Goal: Information Seeking & Learning: Find specific fact

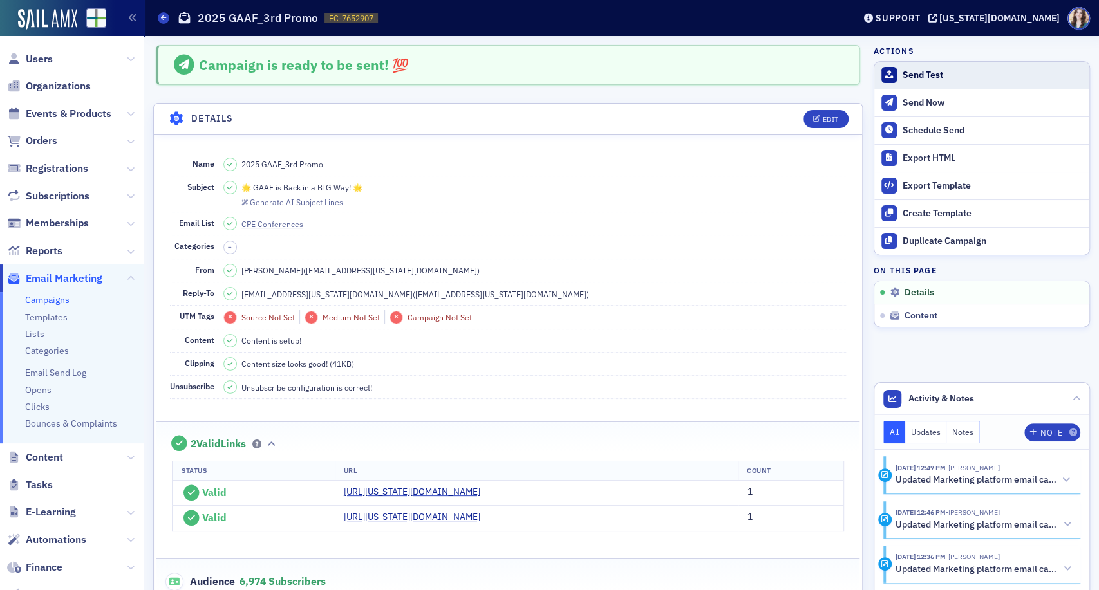
click at [915, 72] on div "Send Test" at bounding box center [993, 76] width 180 height 12
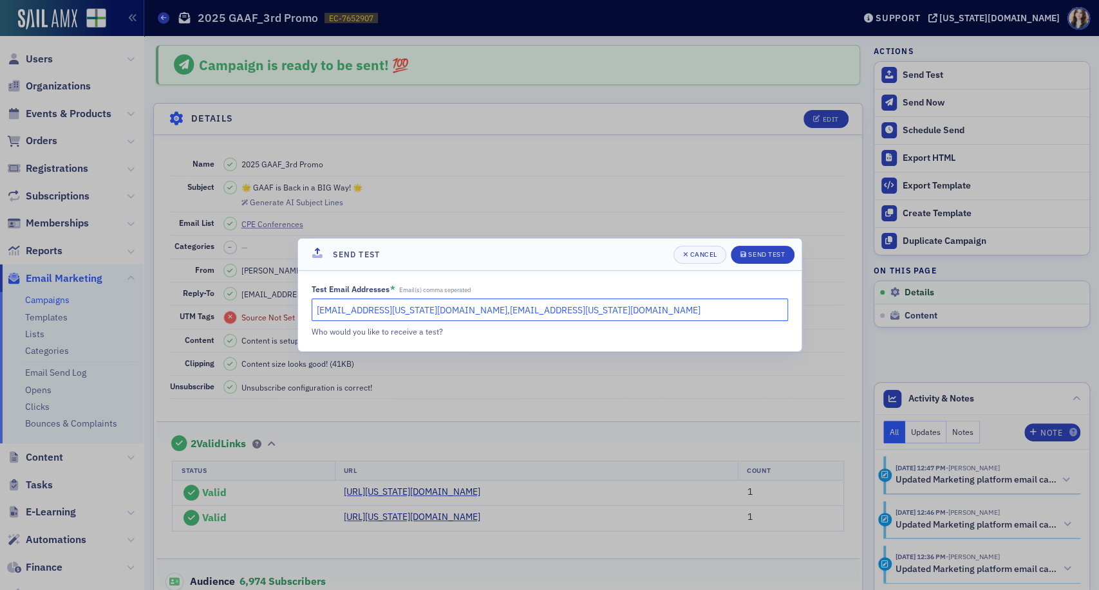
drag, startPoint x: 408, startPoint y: 312, endPoint x: 514, endPoint y: 310, distance: 106.2
click at [514, 310] on input "[EMAIL_ADDRESS][US_STATE][DOMAIN_NAME],[EMAIL_ADDRESS][US_STATE][DOMAIN_NAME]" at bounding box center [550, 310] width 476 height 23
type input "[EMAIL_ADDRESS][US_STATE][DOMAIN_NAME]"
click at [540, 273] on div "Test Email Addresses * Email(s) comma seperated [EMAIL_ADDRESS][US_STATE][DOMAI…" at bounding box center [549, 311] width 503 height 80
click at [789, 259] on button "Send Test" at bounding box center [763, 255] width 64 height 18
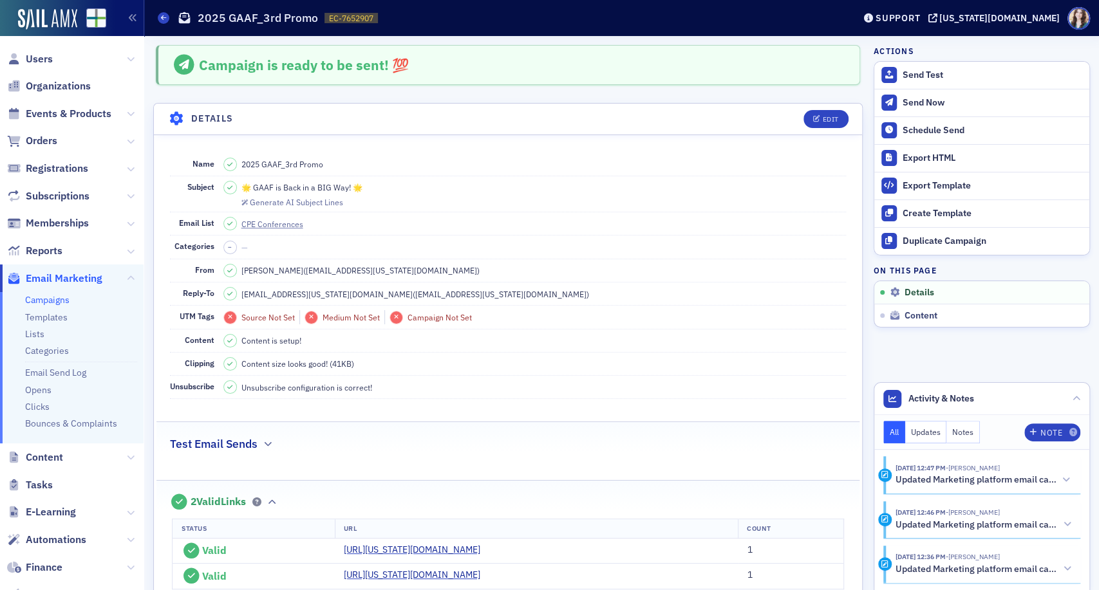
click at [377, 12] on div "Campaigns 2025 GAAF_3rd Promo EC-7652907 7652907" at bounding box center [496, 18] width 677 height 24
click at [180, 59] on icon at bounding box center [184, 65] width 25 height 21
click at [794, 115] on div "Edit" at bounding box center [820, 119] width 53 height 18
click at [782, 115] on header "Details Edit" at bounding box center [508, 120] width 708 height 32
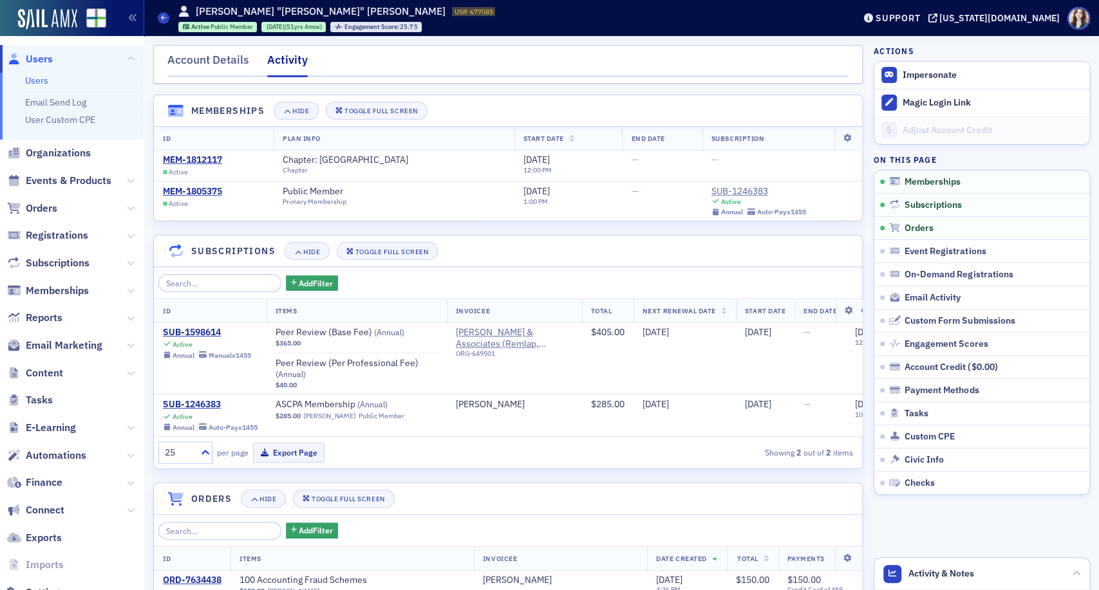
click at [30, 55] on span "Users" at bounding box center [39, 59] width 27 height 14
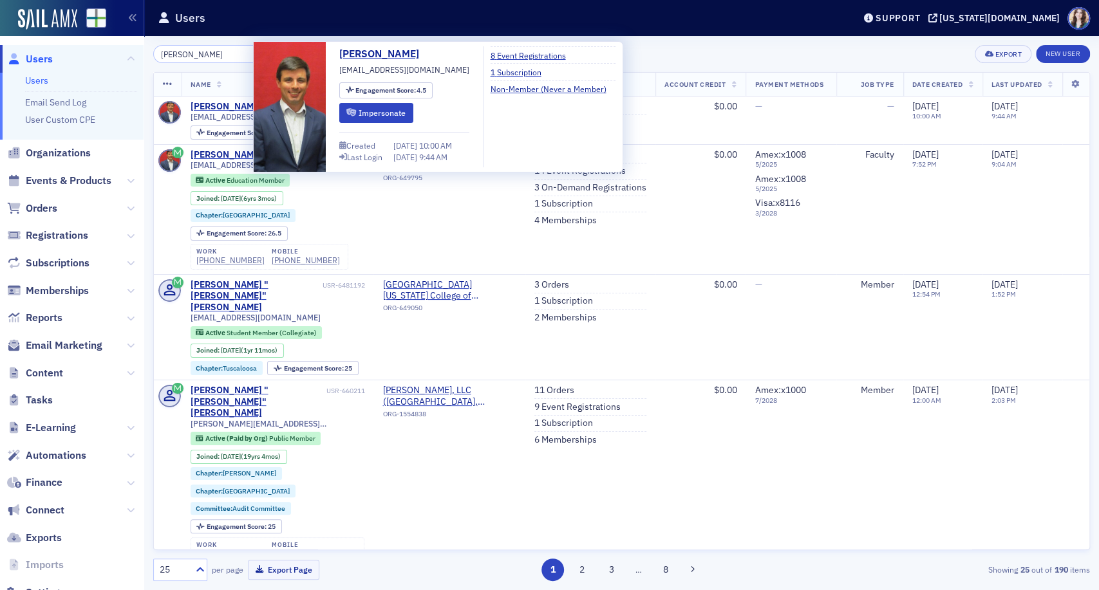
drag, startPoint x: 339, startPoint y: 71, endPoint x: 472, endPoint y: 73, distance: 132.6
click at [472, 73] on div "Josh McGowan joshmcgowanconsulting@gmail.com Engagement Score : 4.5 Impersonate…" at bounding box center [437, 106] width 355 height 121
copy span "joshmcgowanconsulting@gmail.com"
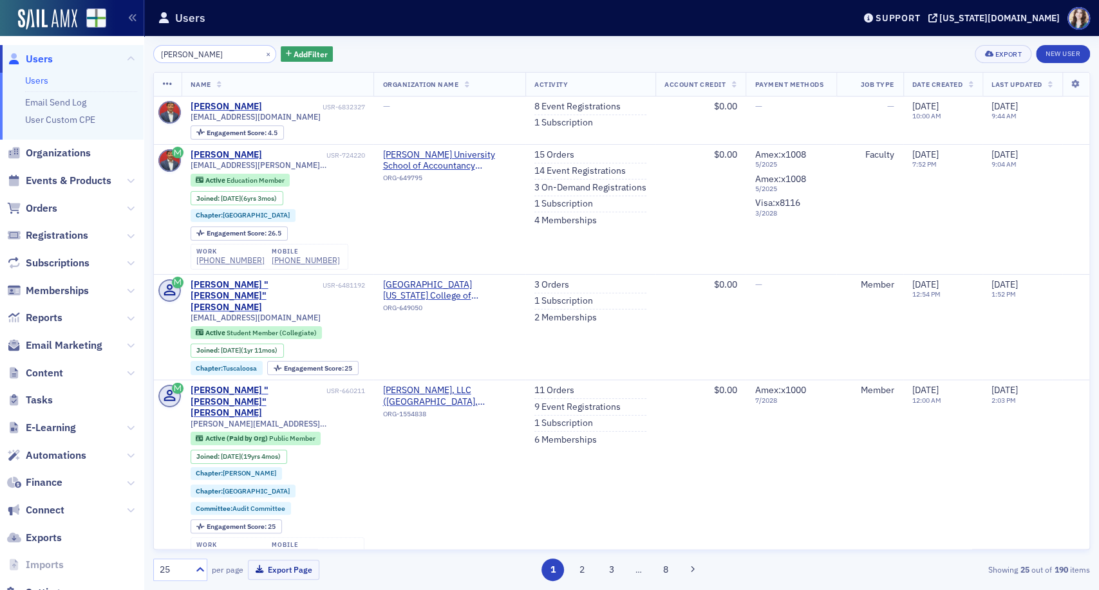
click at [669, 59] on div "josh mcg × Add Filter Export New User" at bounding box center [621, 54] width 937 height 18
drag, startPoint x: 198, startPoint y: 53, endPoint x: 144, endPoint y: 56, distance: 54.8
click at [144, 56] on div "Users Users Email Send Log User Custom CPE Organizations Events & Products Orde…" at bounding box center [549, 295] width 1099 height 590
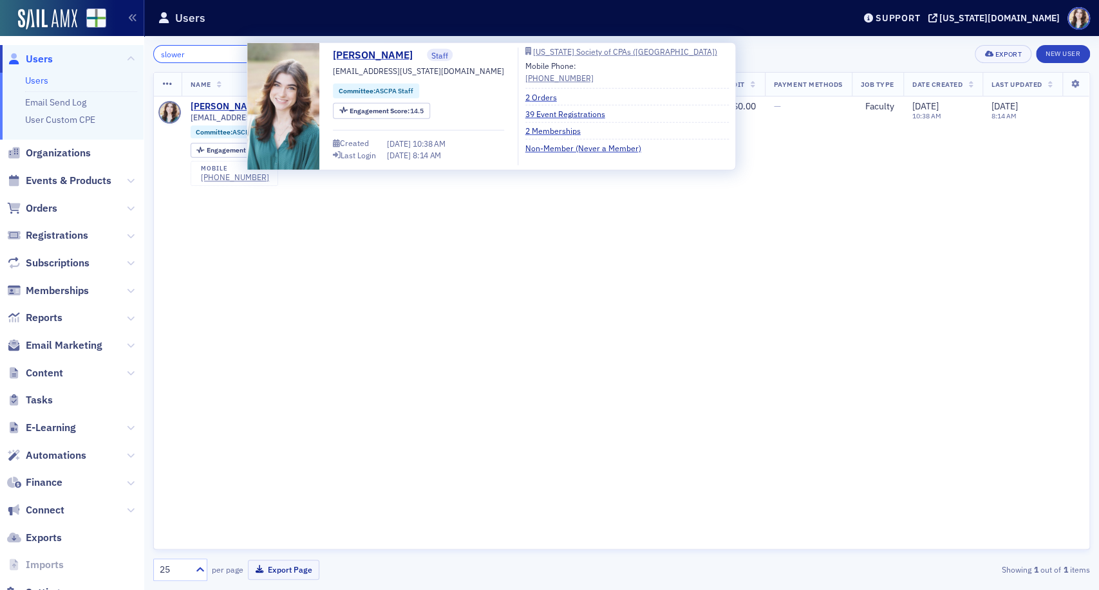
type input "slower"
click at [288, 99] on span at bounding box center [283, 106] width 72 height 127
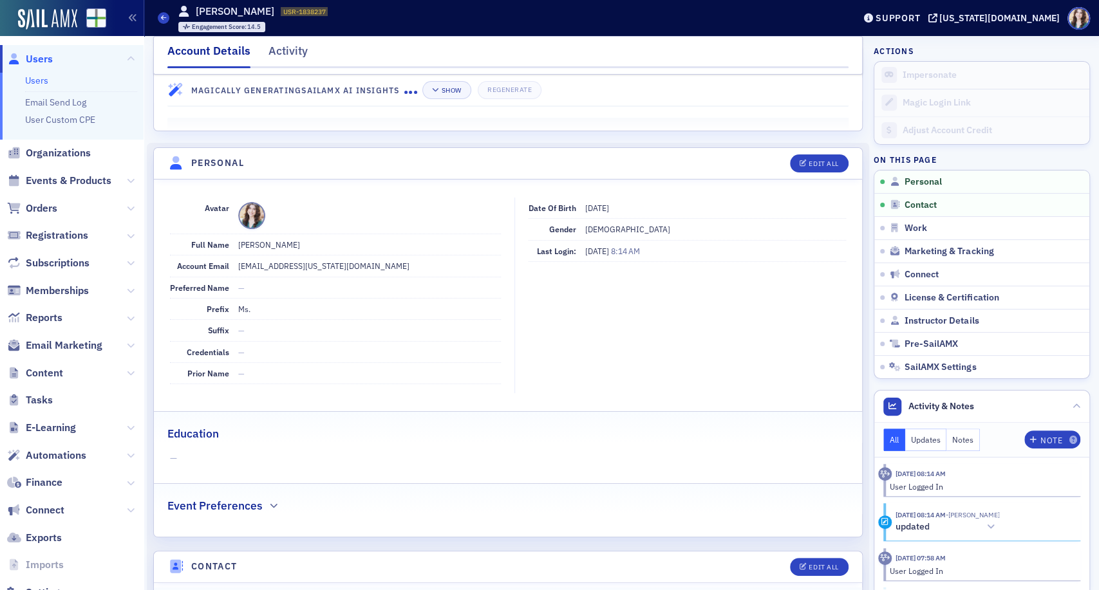
scroll to position [71, 0]
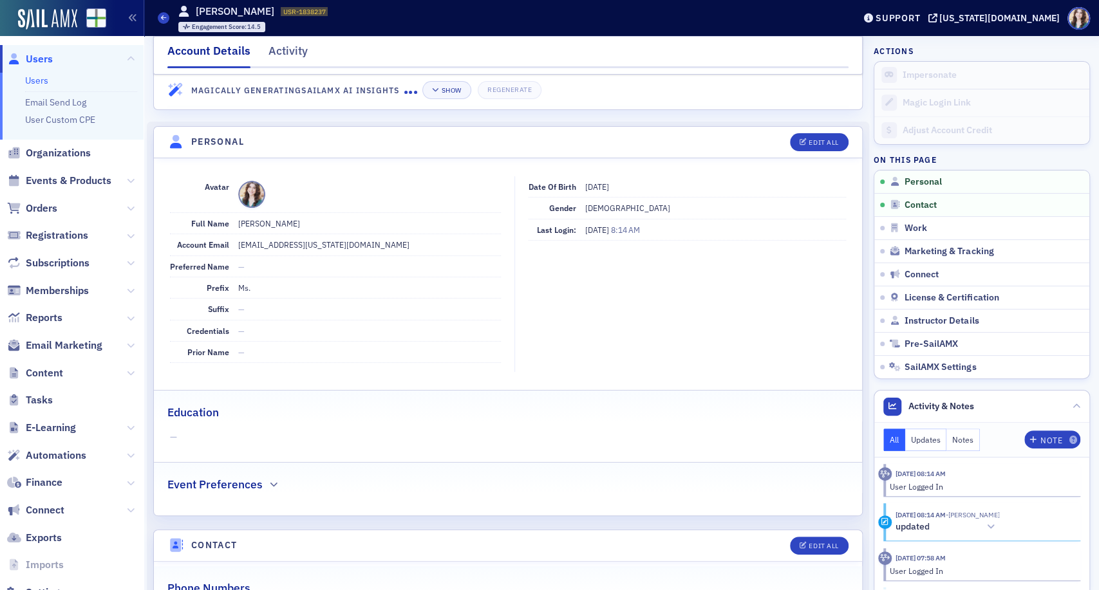
click at [242, 196] on span at bounding box center [251, 194] width 27 height 27
